Goal: Task Accomplishment & Management: Use online tool/utility

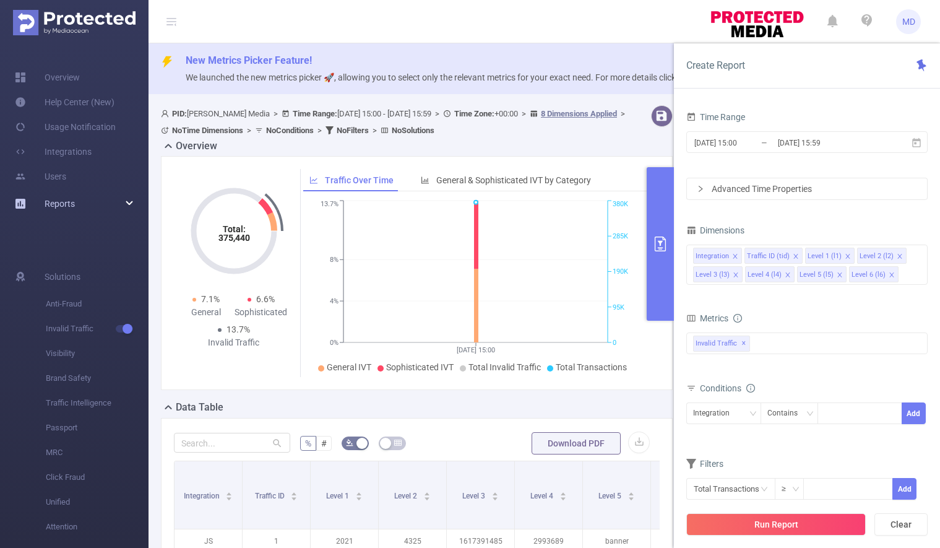
click at [125, 201] on div "Reports" at bounding box center [74, 203] width 149 height 25
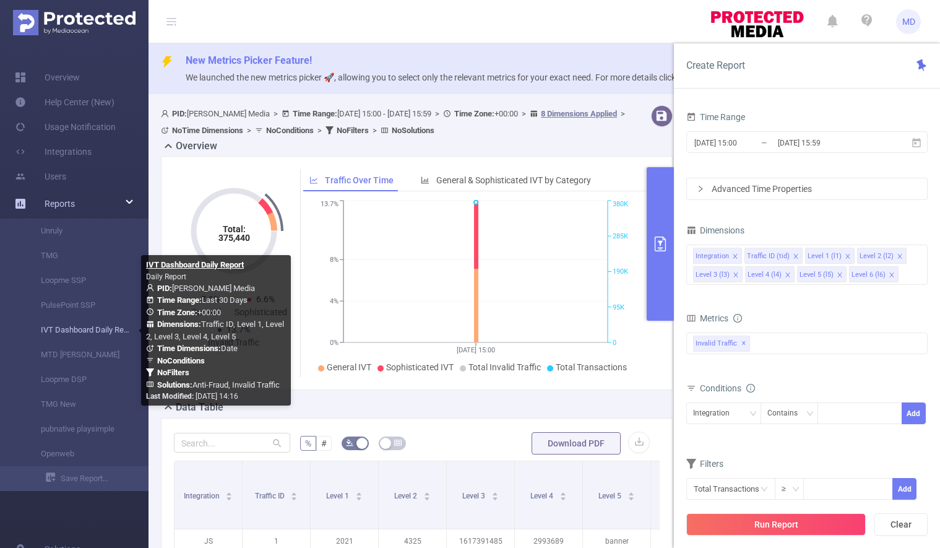
click at [63, 331] on link "IVT Dashboard Daily Report" at bounding box center [79, 330] width 109 height 25
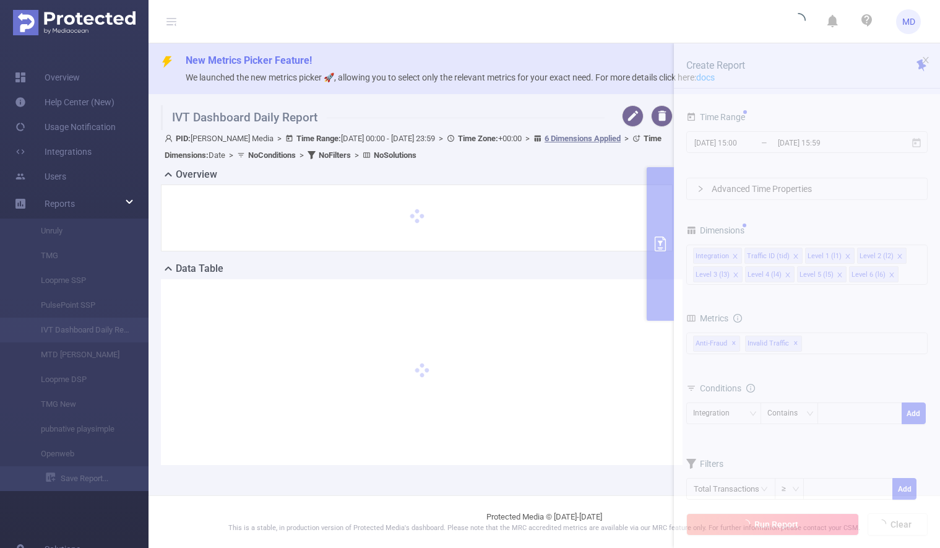
type input "[DATE] 00:00"
type input "[DATE] 23:59"
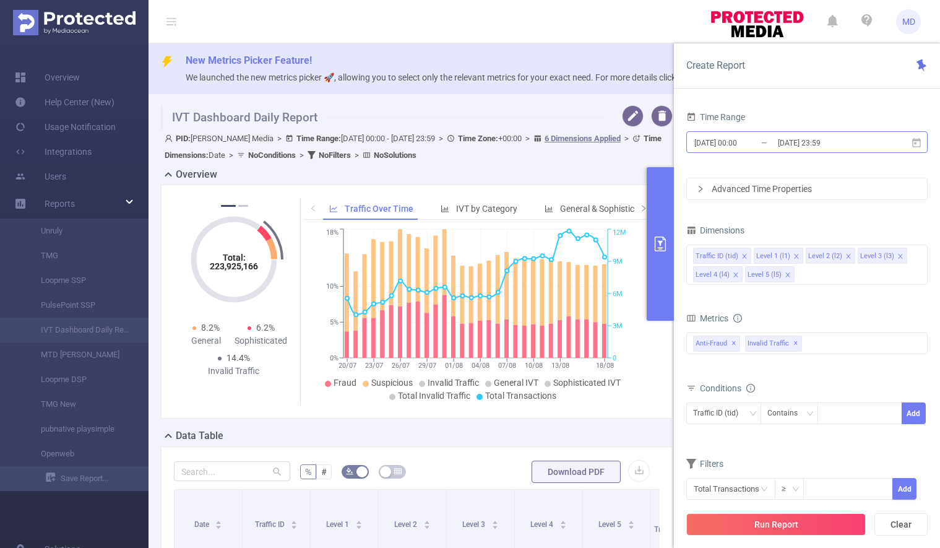
click at [825, 136] on input "[DATE] 23:59" at bounding box center [827, 142] width 100 height 17
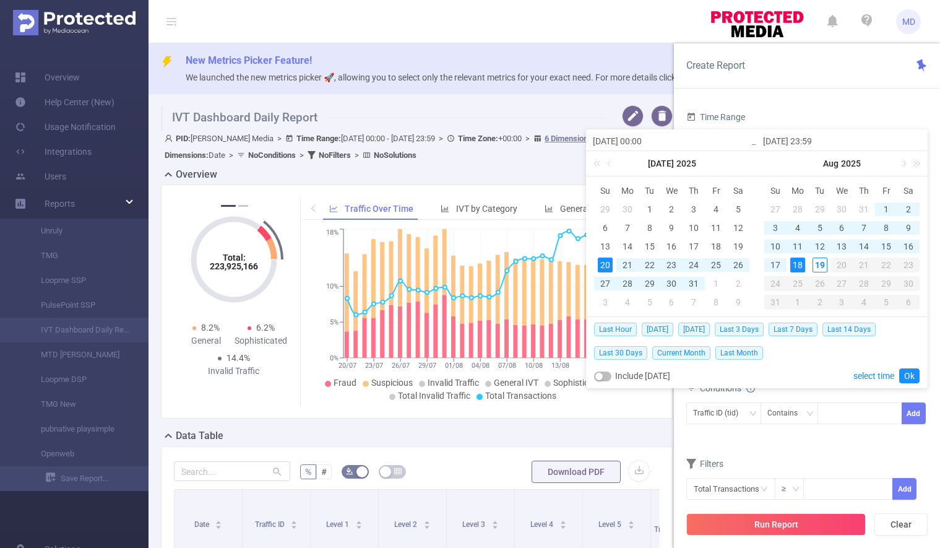
click at [798, 264] on div "18" at bounding box center [798, 265] width 15 height 15
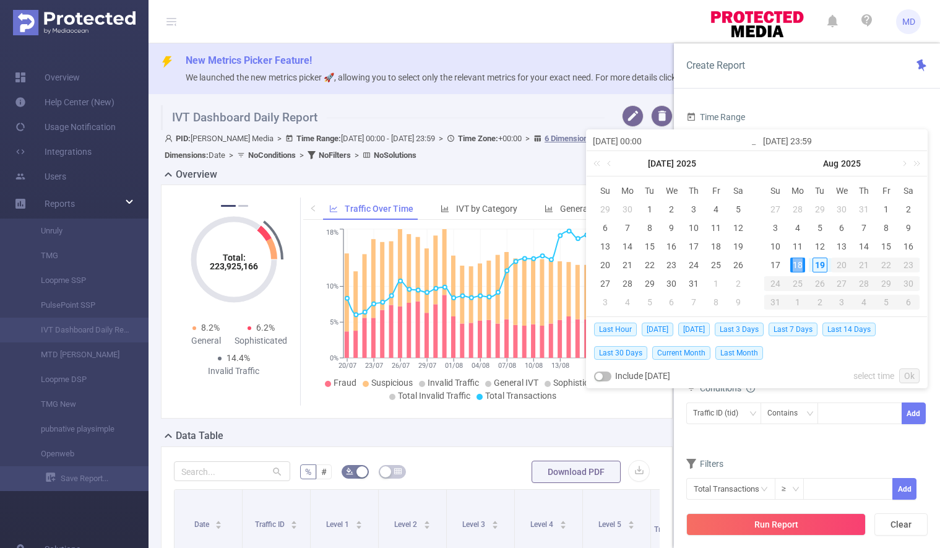
click at [798, 264] on div "18" at bounding box center [798, 265] width 15 height 15
type input "[DATE] 00:00"
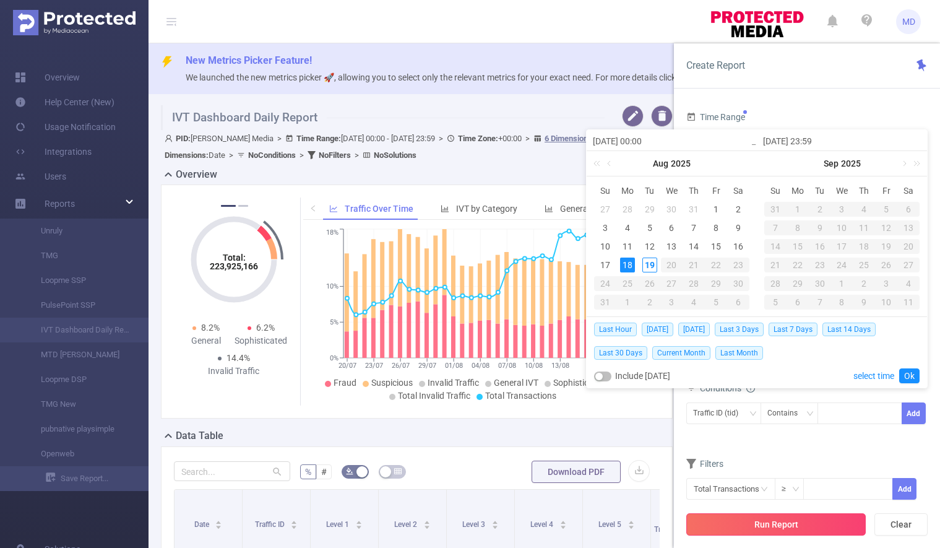
click at [756, 525] on button "Run Report" at bounding box center [777, 524] width 180 height 22
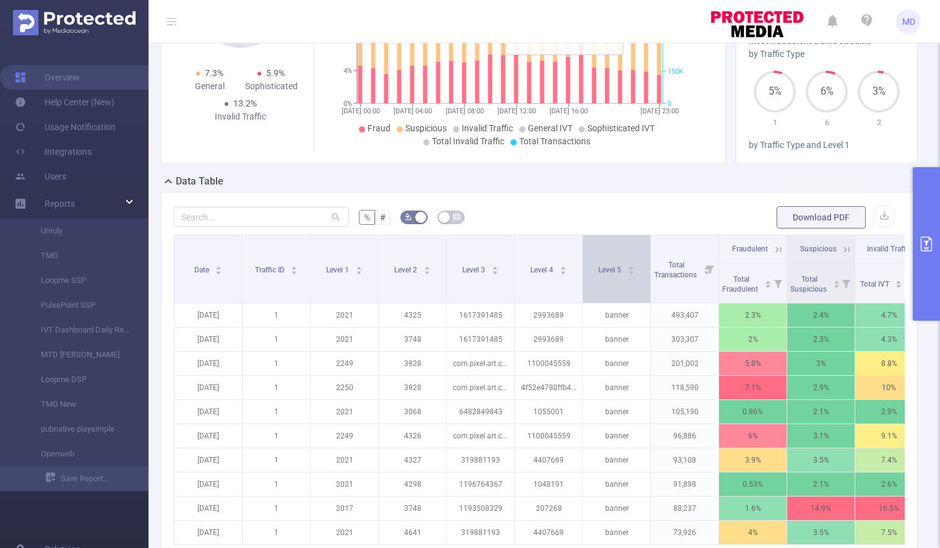
scroll to position [275, 0]
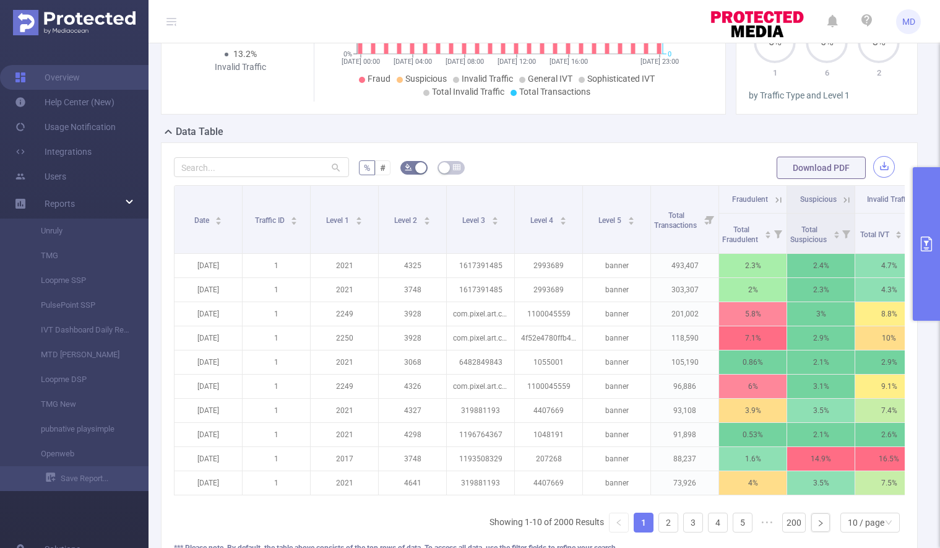
click at [873, 165] on button "button" at bounding box center [884, 167] width 22 height 22
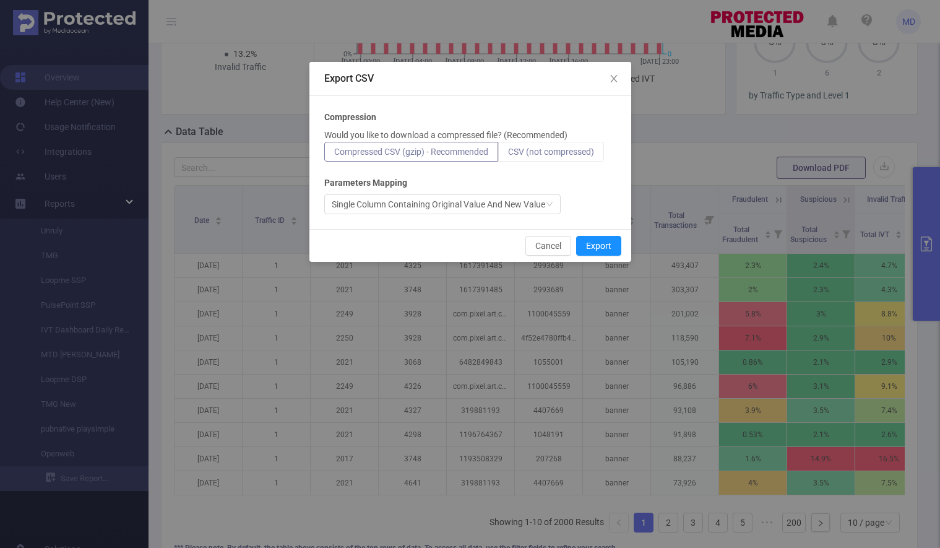
click at [566, 147] on span "CSV (not compressed)" at bounding box center [551, 152] width 86 height 10
click at [508, 155] on input "CSV (not compressed)" at bounding box center [508, 155] width 0 height 0
click at [600, 243] on button "Export" at bounding box center [598, 246] width 45 height 20
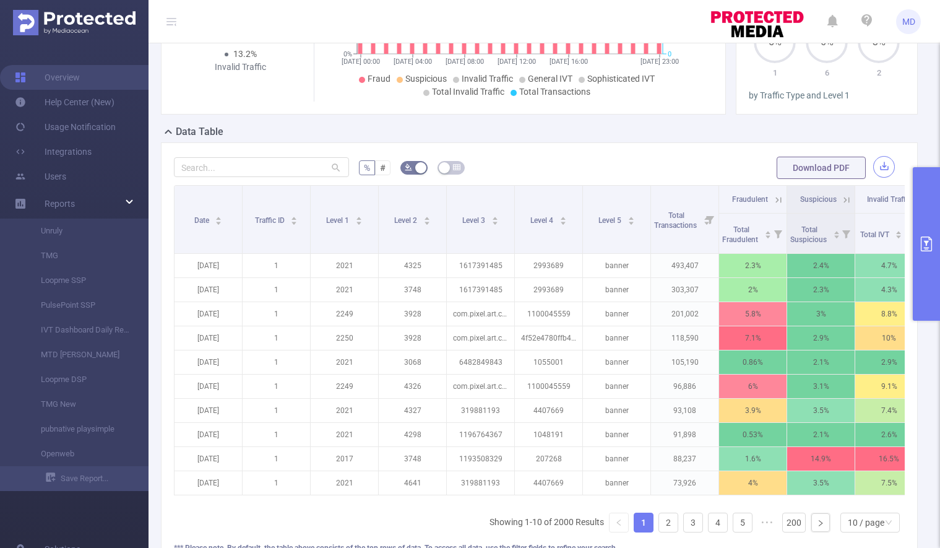
click at [877, 164] on button "button" at bounding box center [884, 167] width 22 height 22
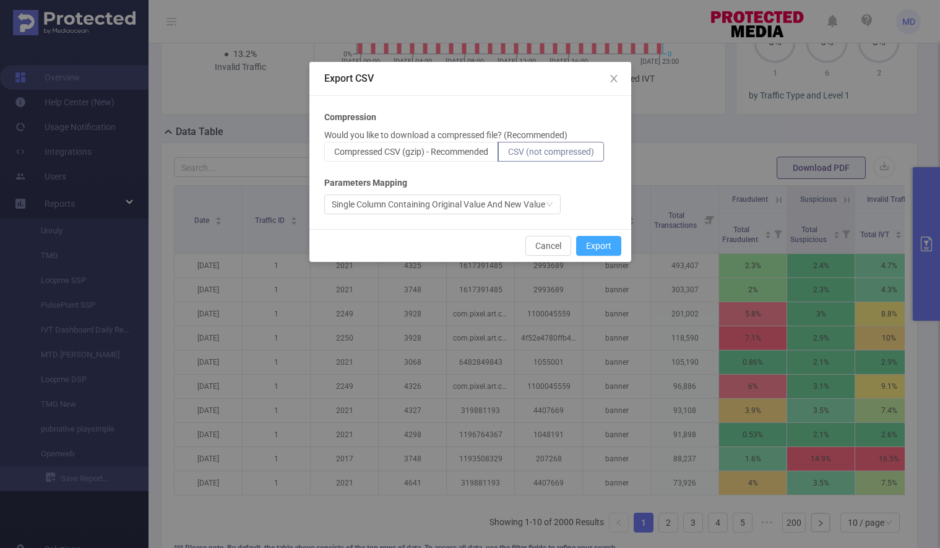
click at [604, 244] on button "Export" at bounding box center [598, 246] width 45 height 20
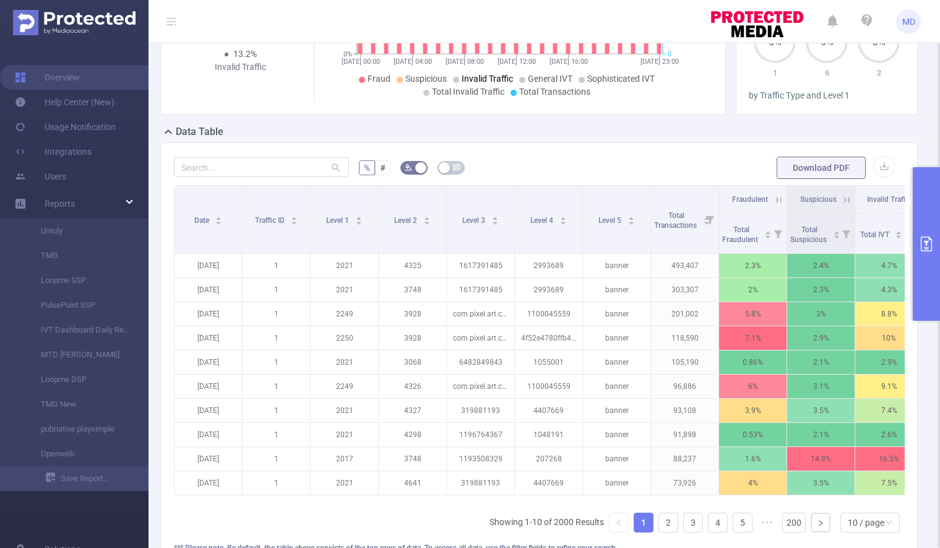
click at [919, 245] on icon "primary" at bounding box center [926, 243] width 15 height 15
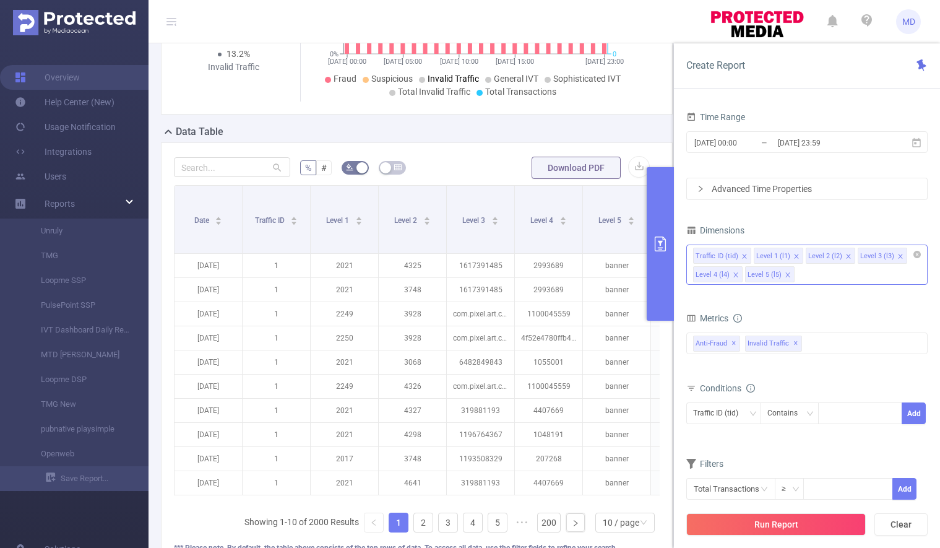
click at [785, 274] on icon "icon: close" at bounding box center [788, 275] width 6 height 6
click at [846, 256] on icon "icon: close" at bounding box center [849, 256] width 6 height 6
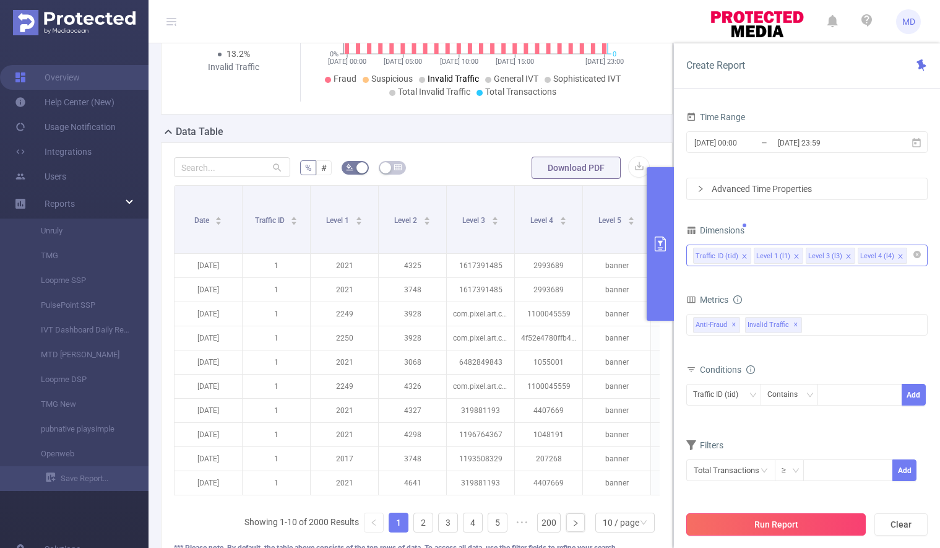
click at [789, 524] on button "Run Report" at bounding box center [777, 524] width 180 height 22
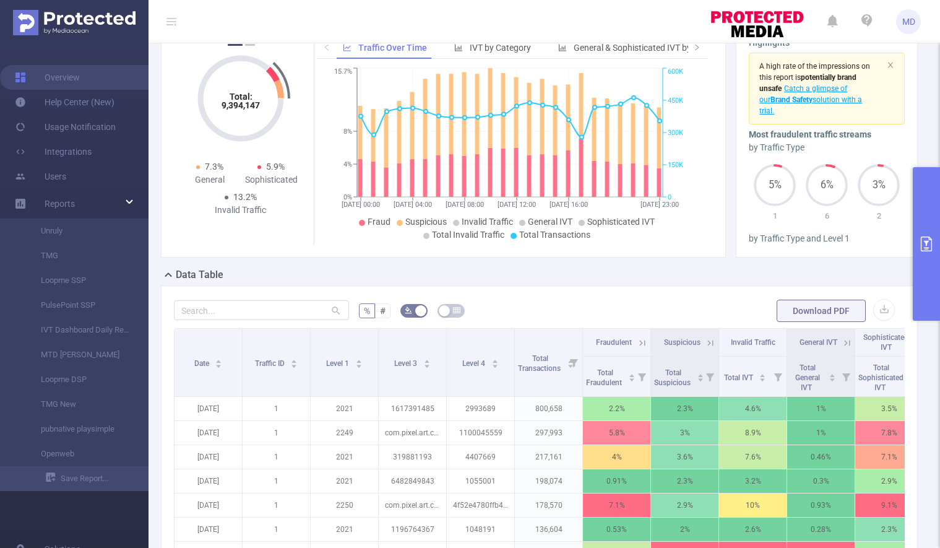
scroll to position [406, 0]
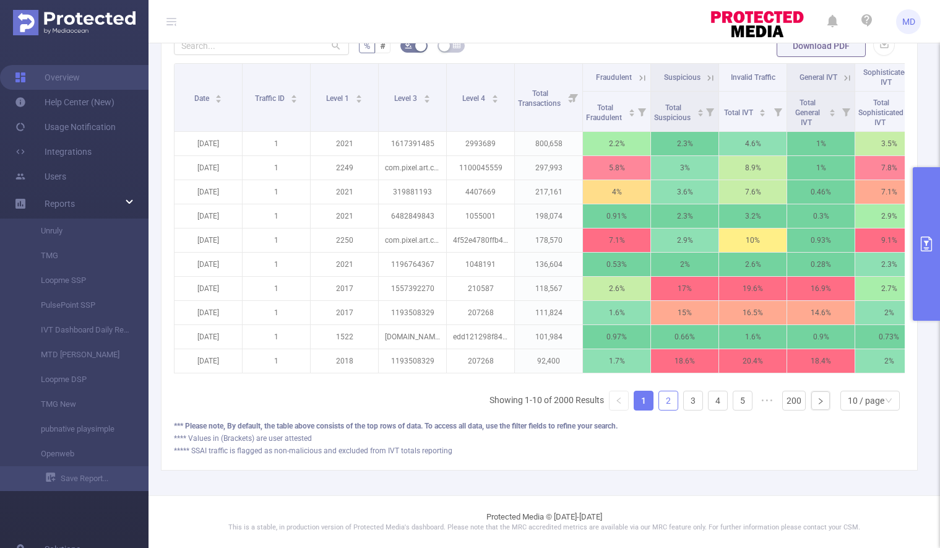
click at [659, 405] on link "2" at bounding box center [668, 400] width 19 height 19
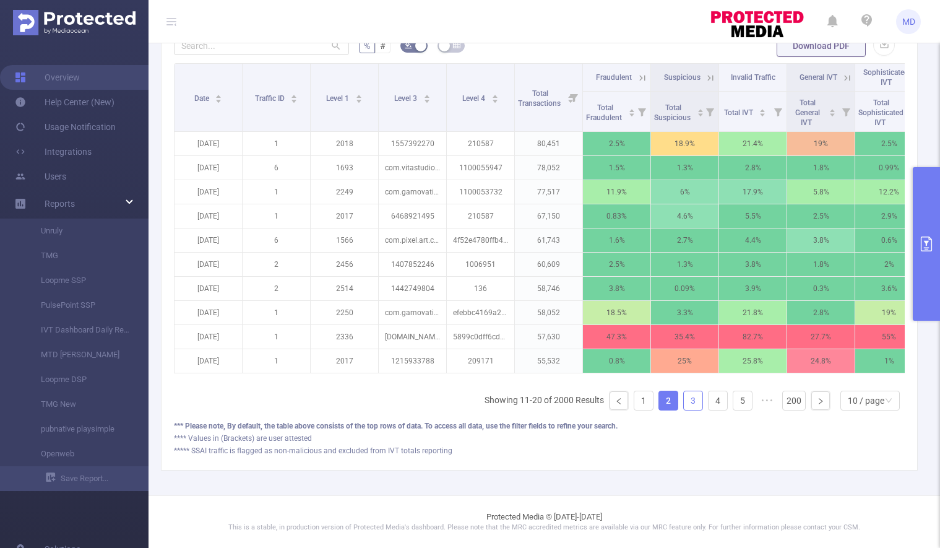
click at [686, 399] on link "3" at bounding box center [693, 400] width 19 height 19
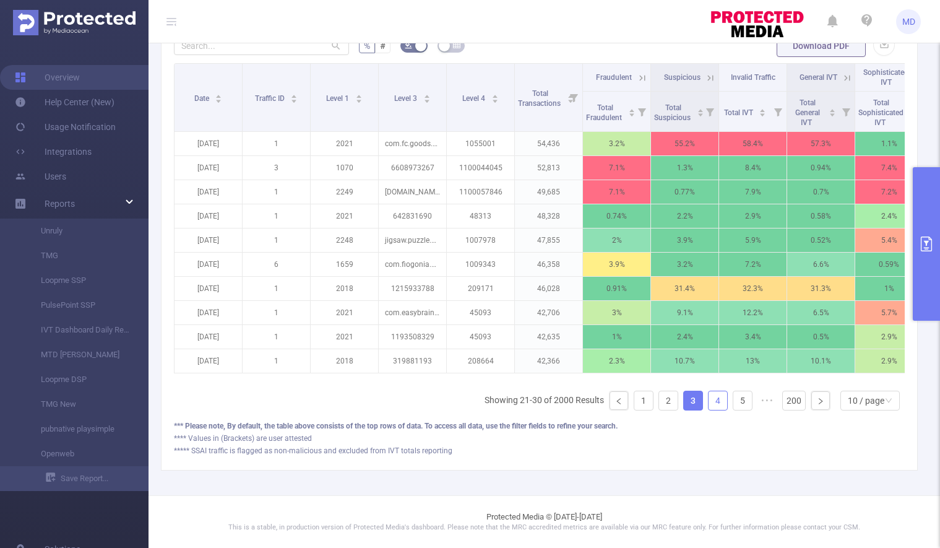
click at [709, 399] on link "4" at bounding box center [718, 400] width 19 height 19
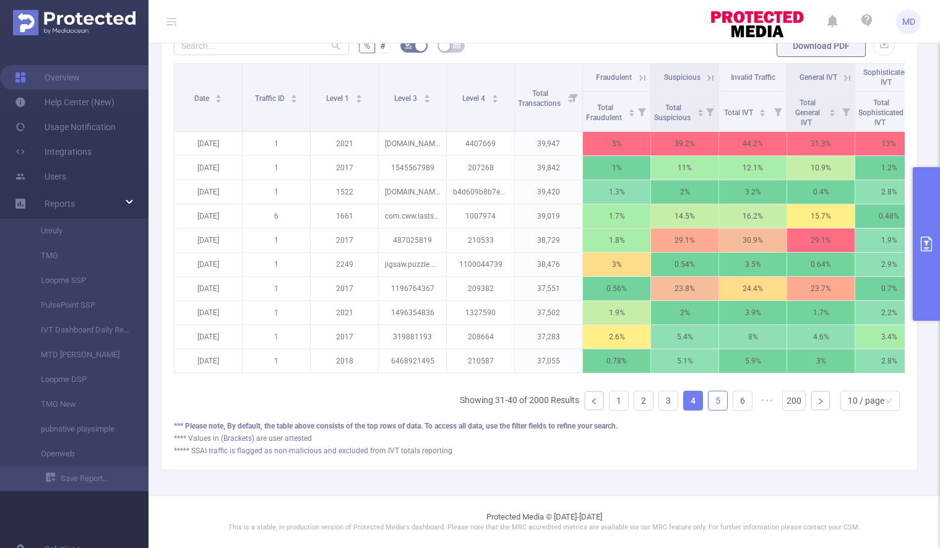
click at [714, 402] on link "5" at bounding box center [718, 400] width 19 height 19
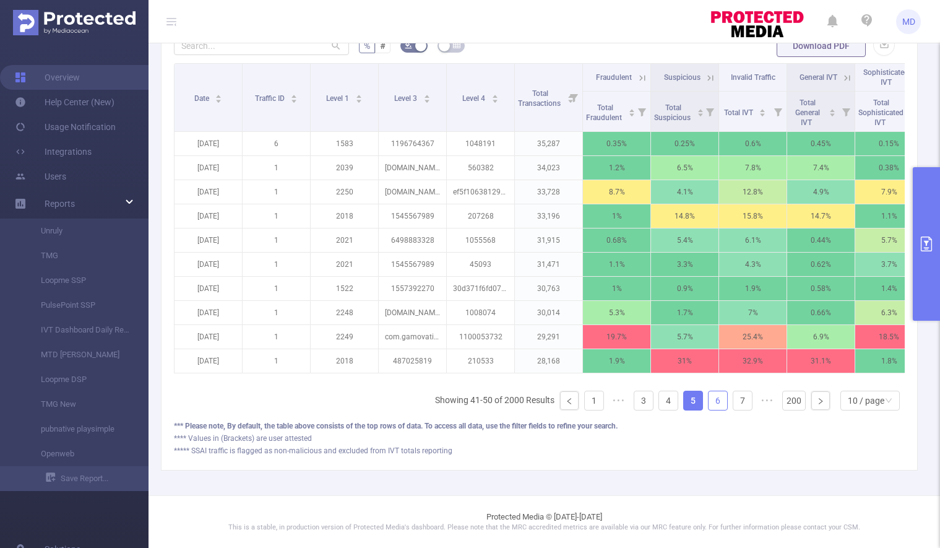
click at [713, 404] on link "6" at bounding box center [718, 400] width 19 height 19
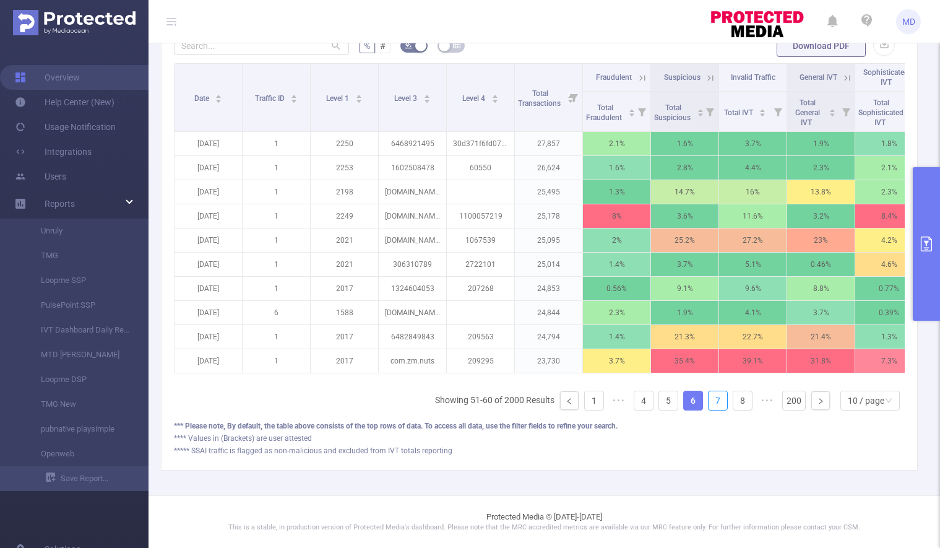
click at [713, 404] on link "7" at bounding box center [718, 400] width 19 height 19
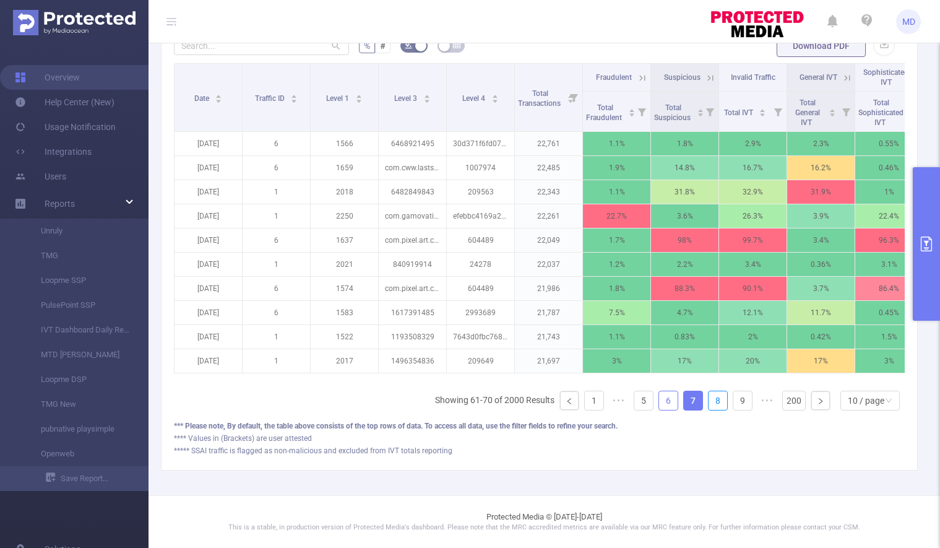
click at [713, 404] on link "8" at bounding box center [718, 400] width 19 height 19
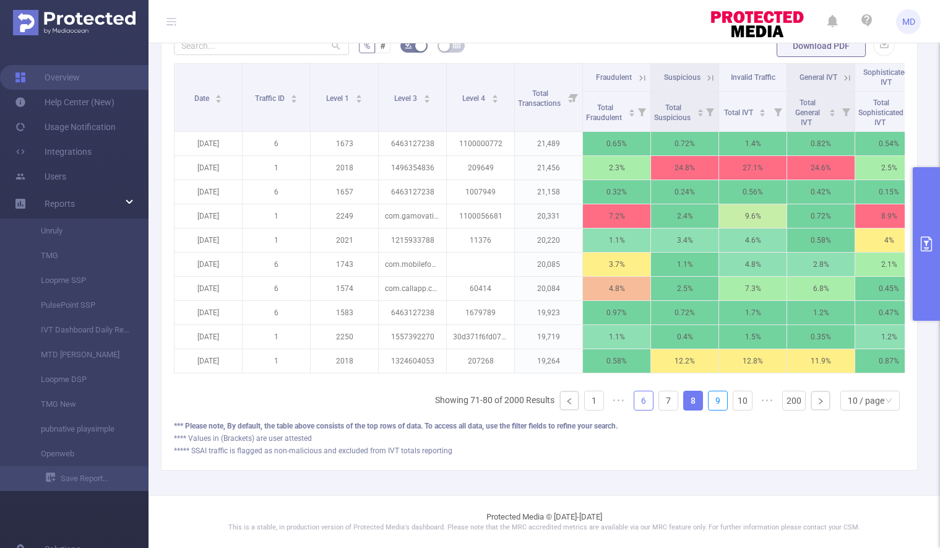
click at [713, 404] on link "9" at bounding box center [718, 400] width 19 height 19
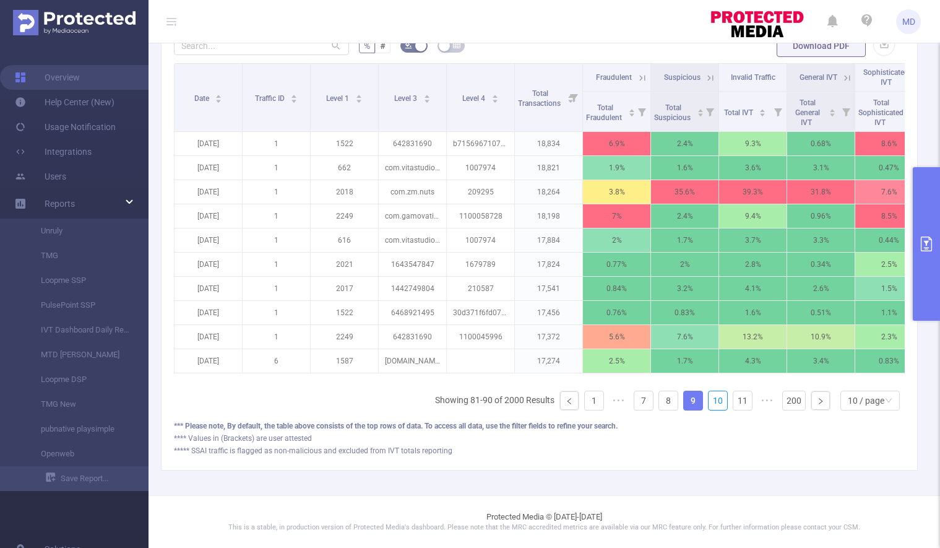
click at [713, 404] on link "10" at bounding box center [718, 400] width 19 height 19
